Goal: Navigation & Orientation: Find specific page/section

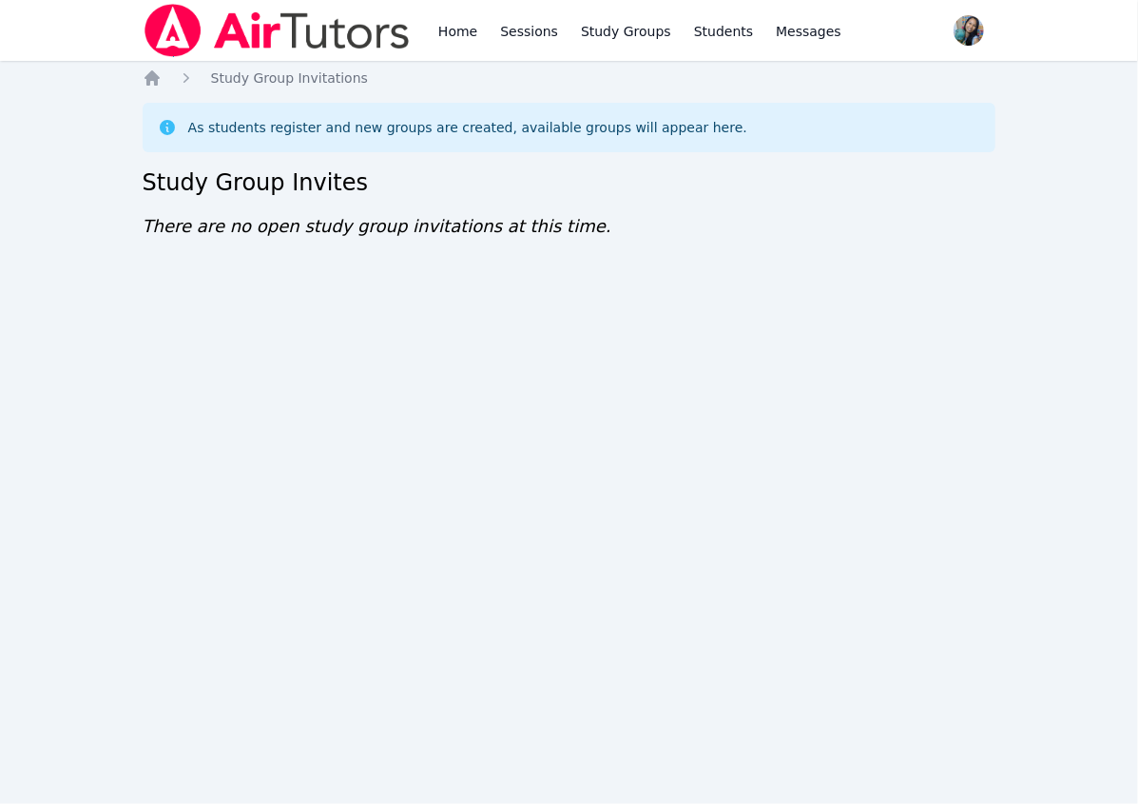
click at [296, 329] on div "Home Sessions Study Groups Students Messages Open user menu Sokha Lee Open main…" at bounding box center [569, 402] width 1138 height 804
click at [462, 35] on link "Home" at bounding box center [458, 30] width 47 height 61
